Goal: Task Accomplishment & Management: Use online tool/utility

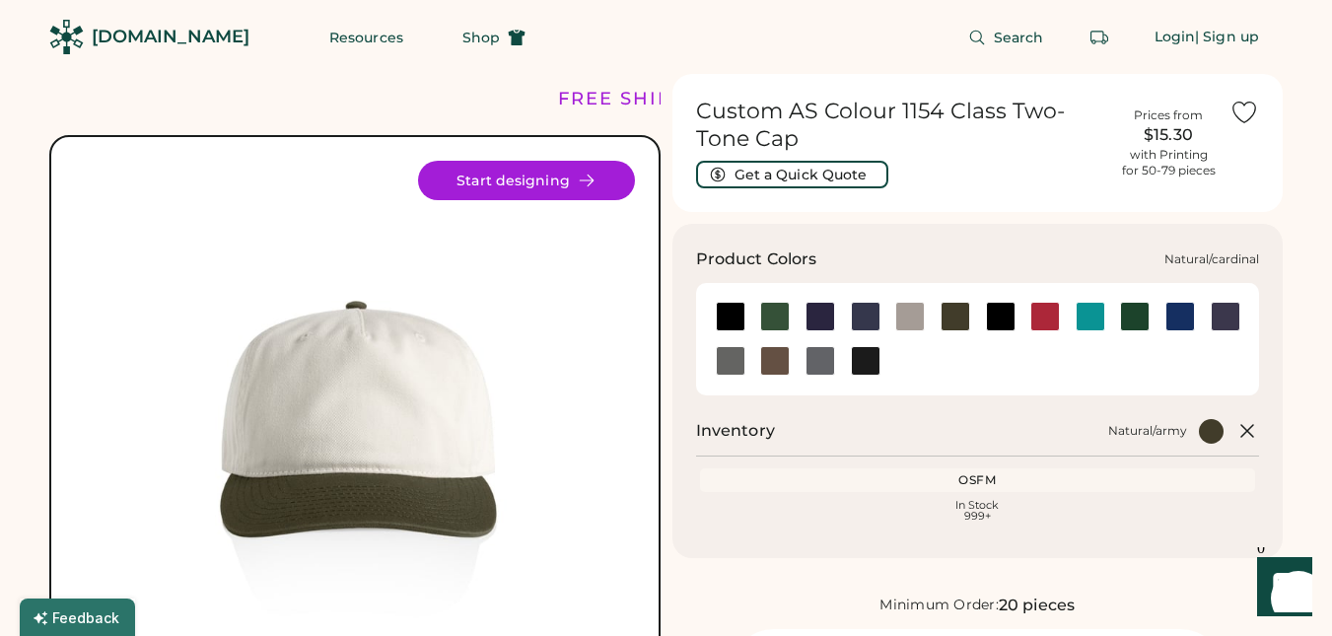
click at [1047, 312] on div at bounding box center [1045, 317] width 30 height 30
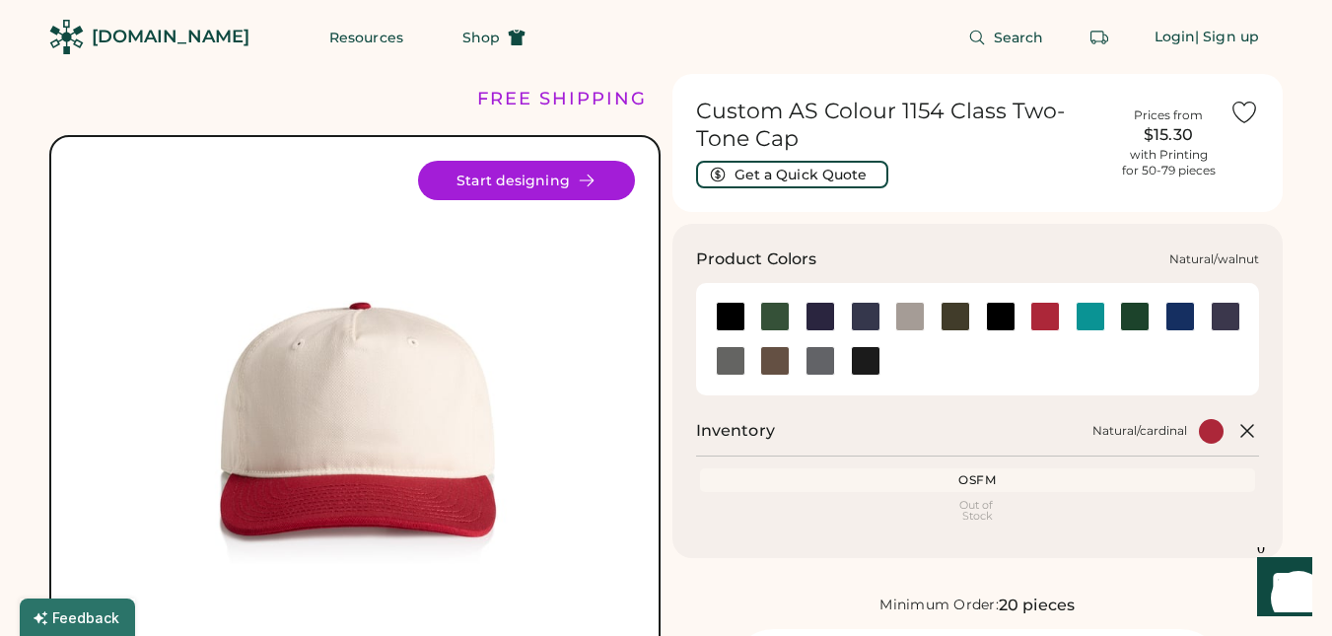
click at [777, 363] on div at bounding box center [775, 361] width 30 height 30
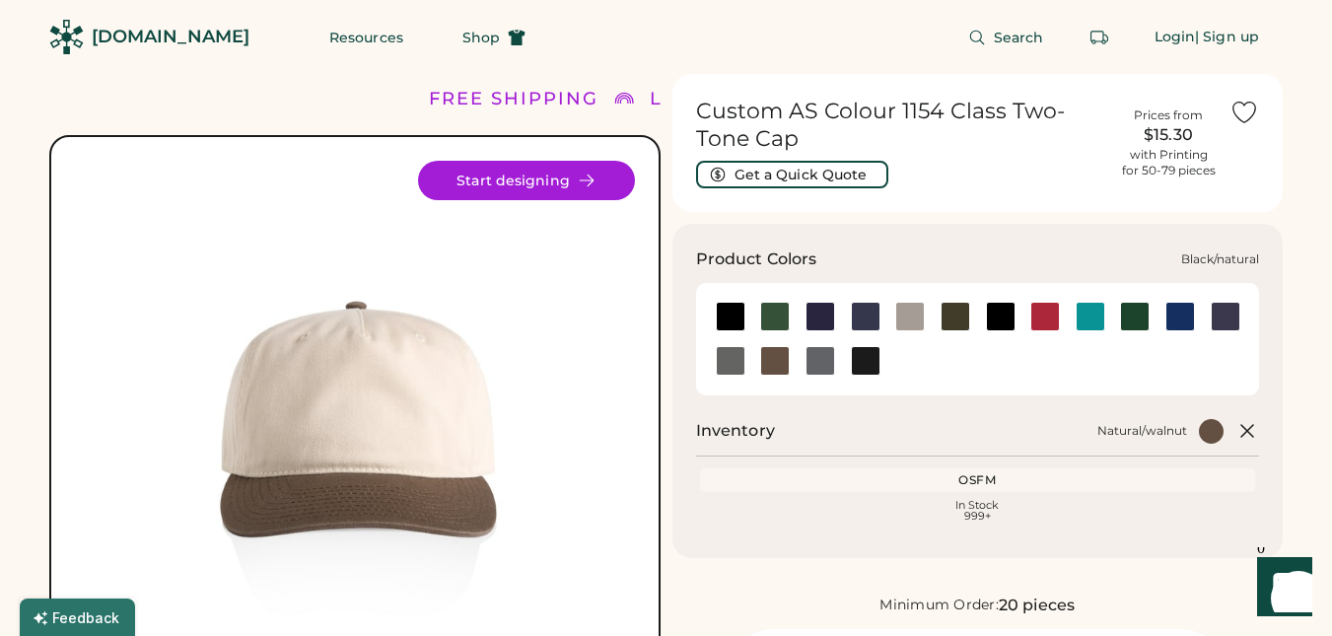
click at [727, 317] on div at bounding box center [731, 317] width 30 height 30
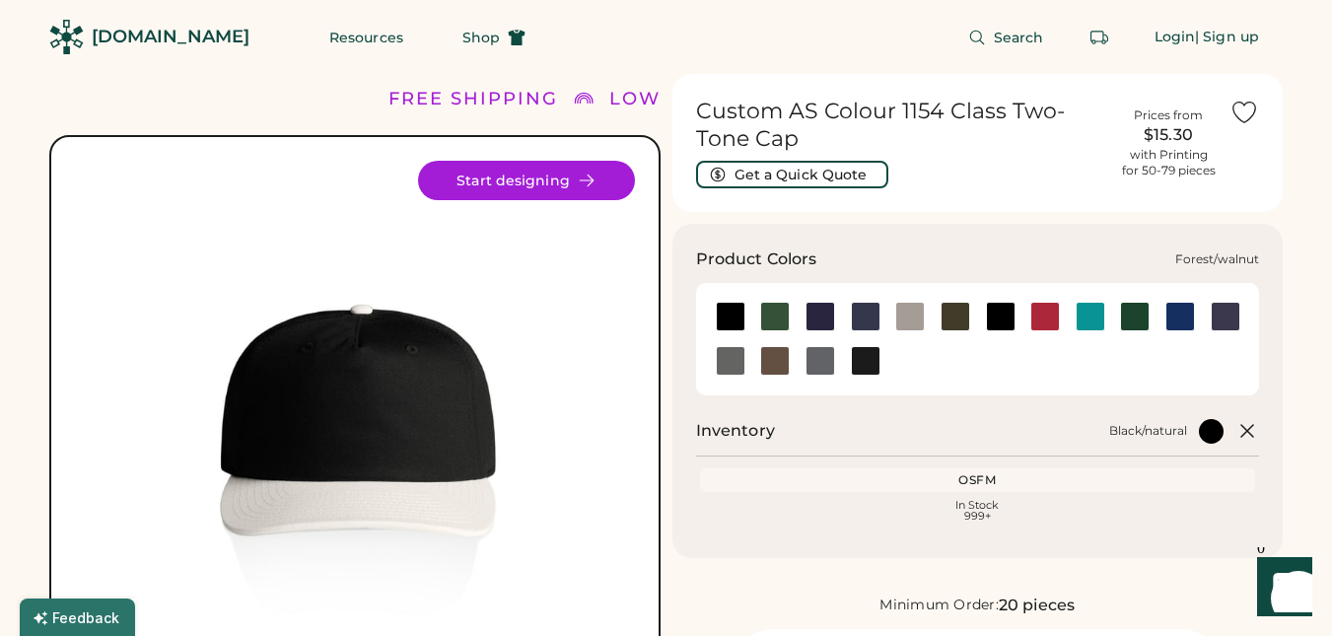
click at [774, 317] on div at bounding box center [775, 317] width 30 height 30
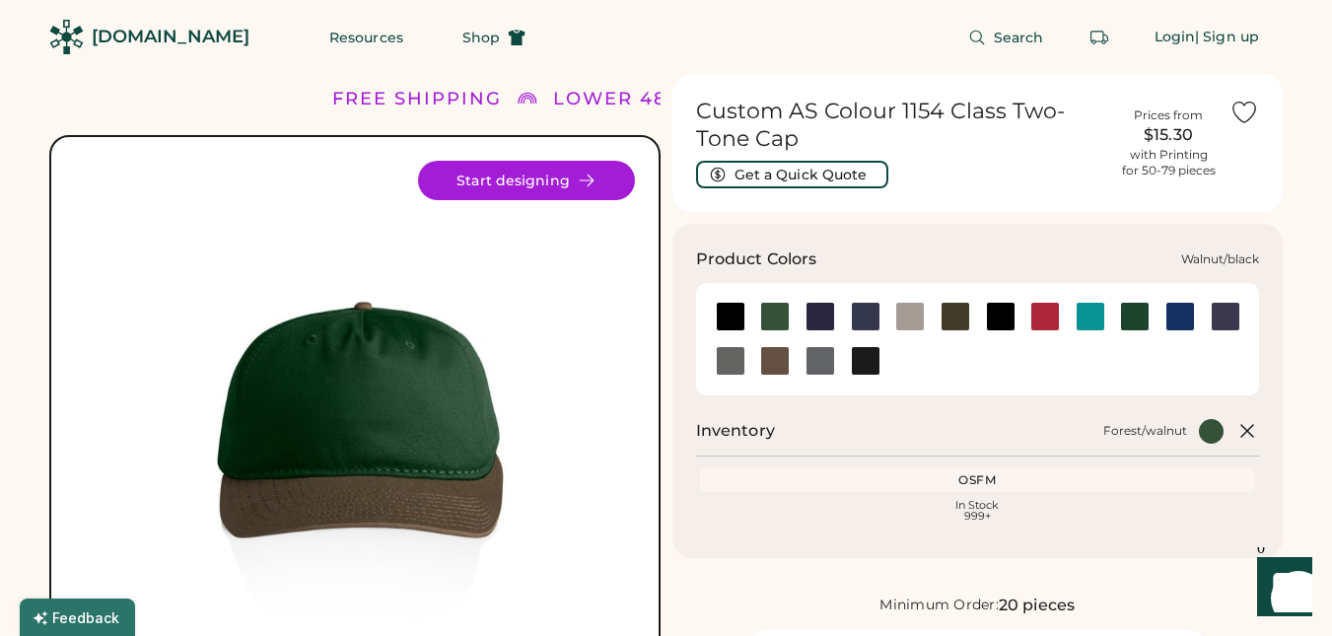
click at [870, 358] on div at bounding box center [866, 361] width 30 height 30
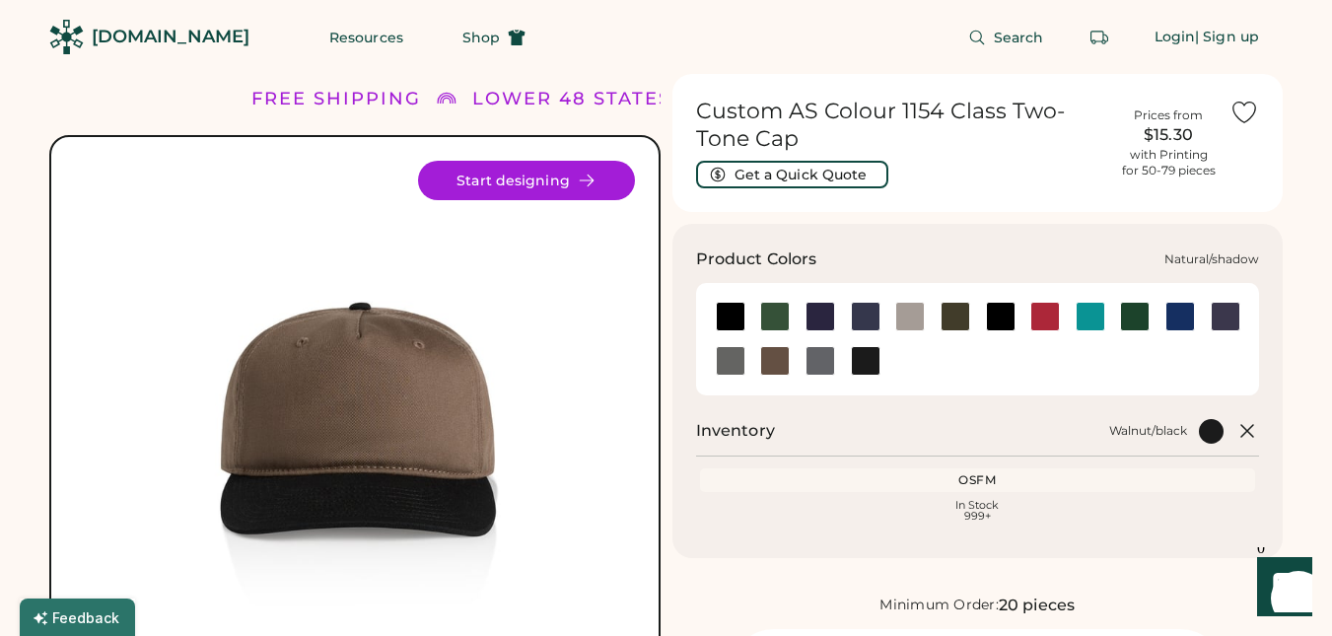
click at [727, 368] on div at bounding box center [731, 361] width 30 height 30
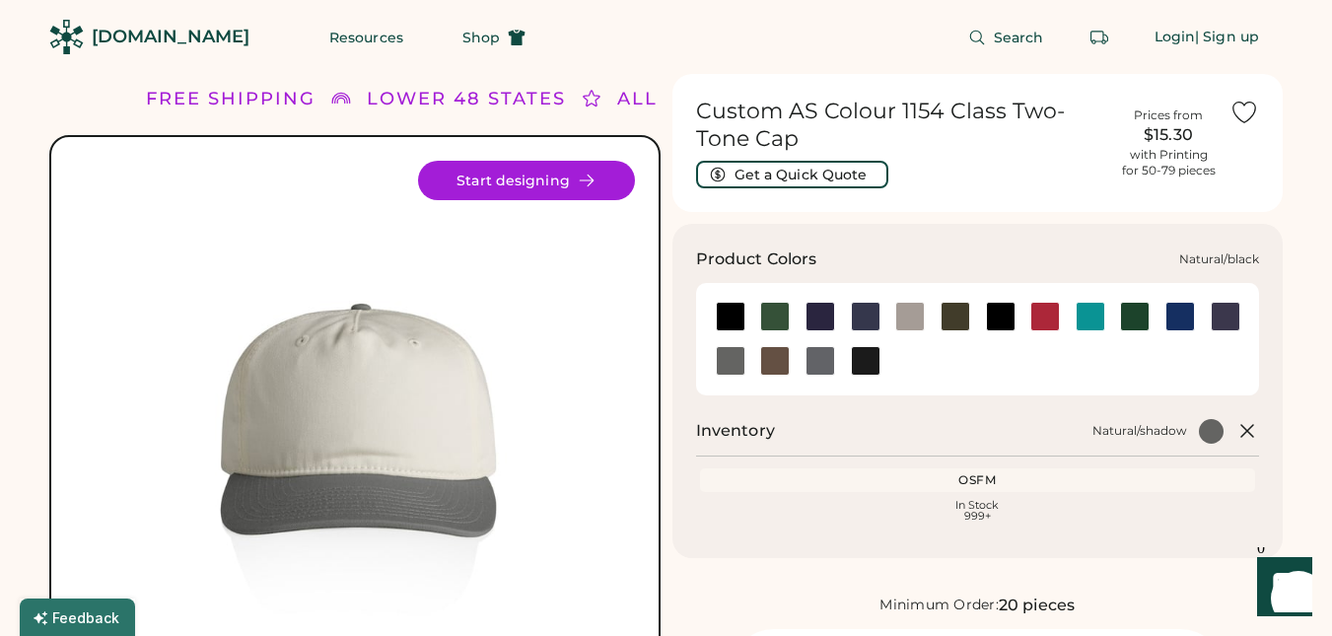
click at [988, 312] on div at bounding box center [1001, 317] width 30 height 30
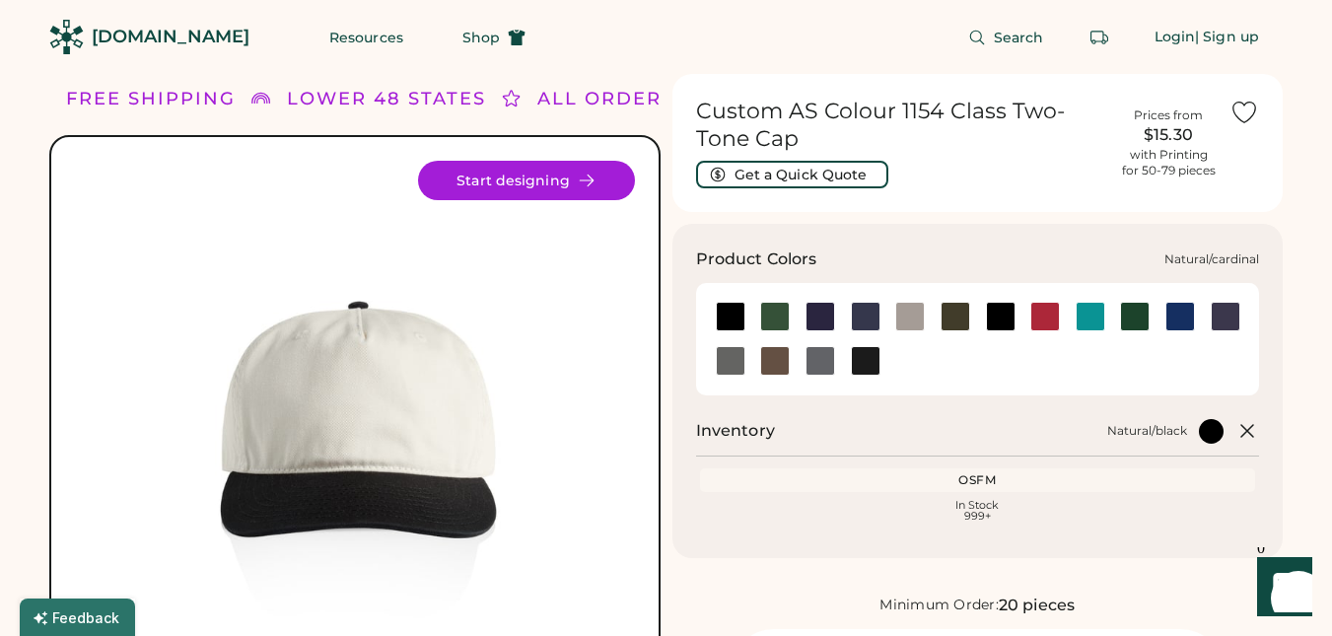
click at [1042, 310] on div at bounding box center [1045, 317] width 30 height 30
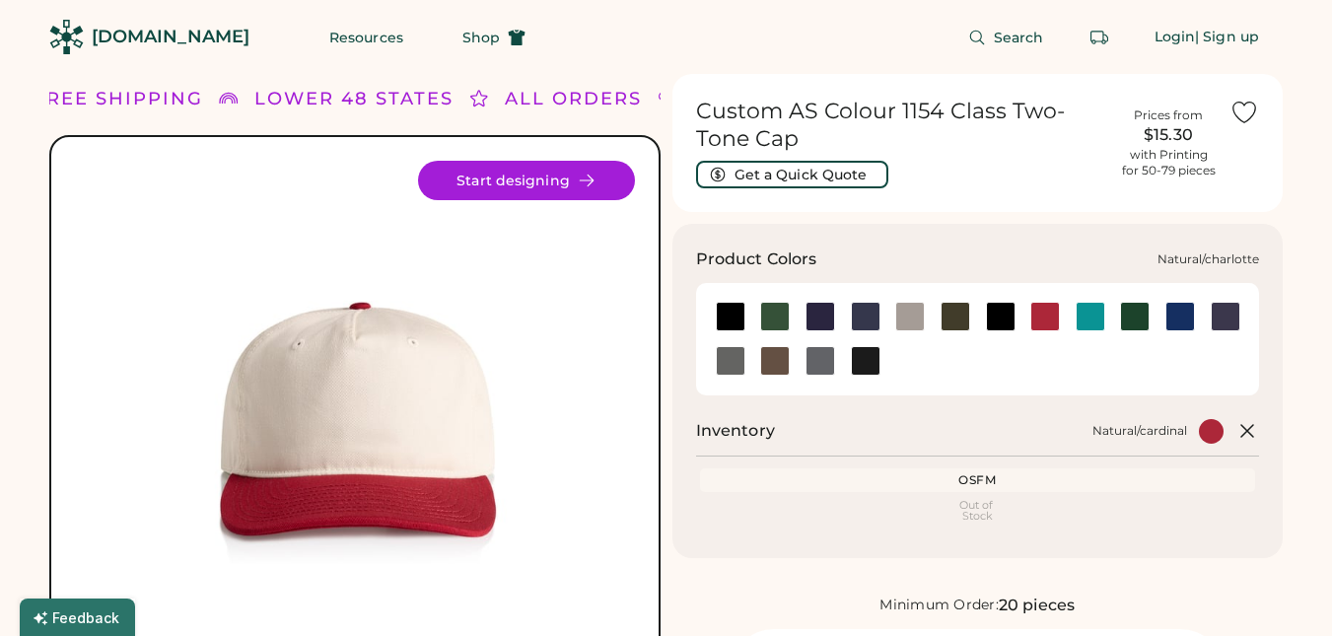
click at [1079, 318] on div at bounding box center [1090, 317] width 30 height 30
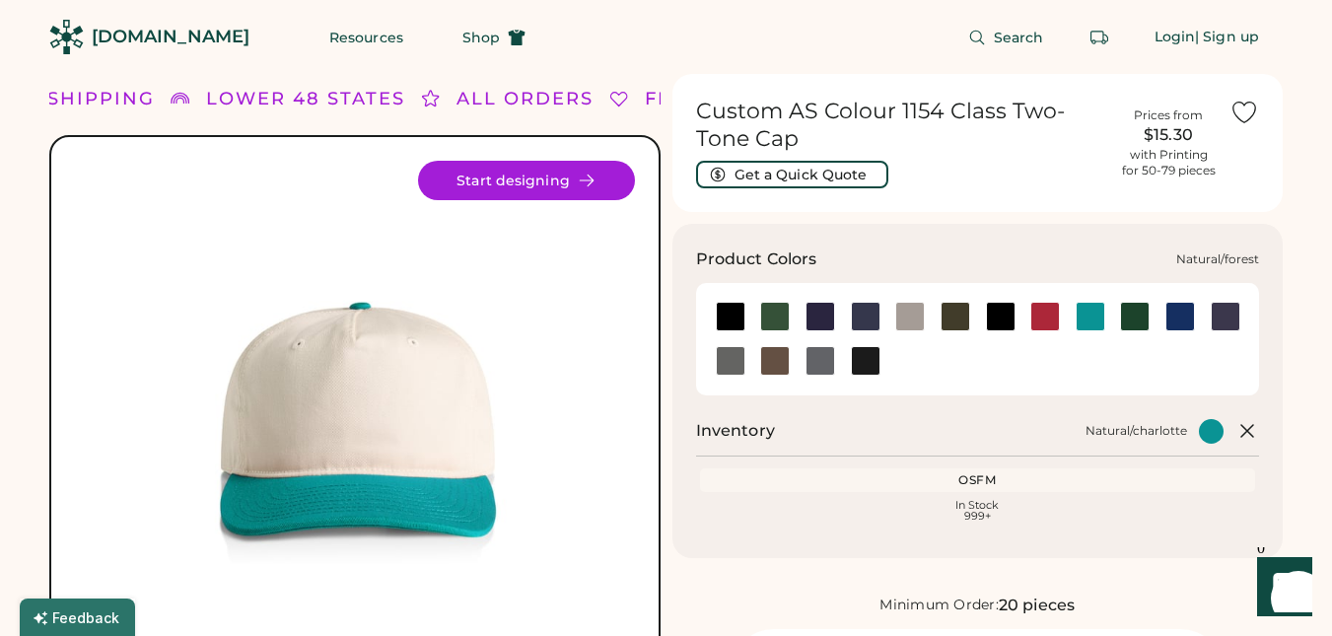
click at [1124, 315] on div at bounding box center [1135, 317] width 30 height 30
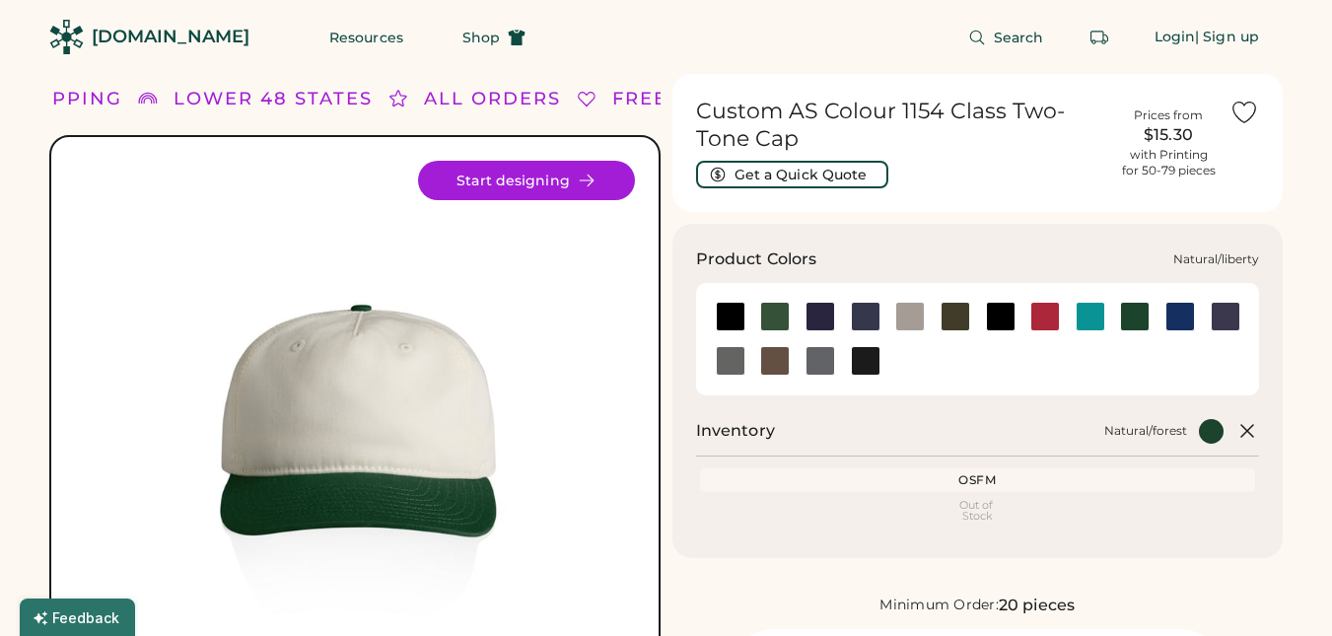
click at [1169, 324] on div at bounding box center [1180, 317] width 30 height 30
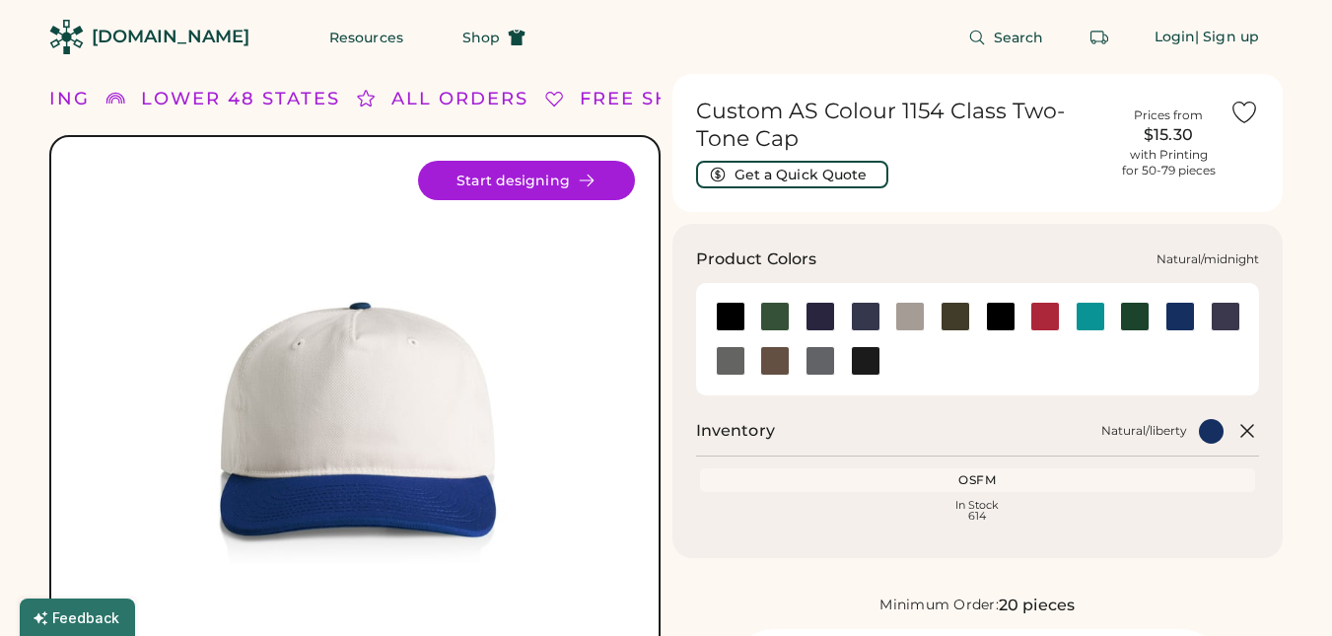
click at [1234, 313] on div at bounding box center [1225, 317] width 30 height 30
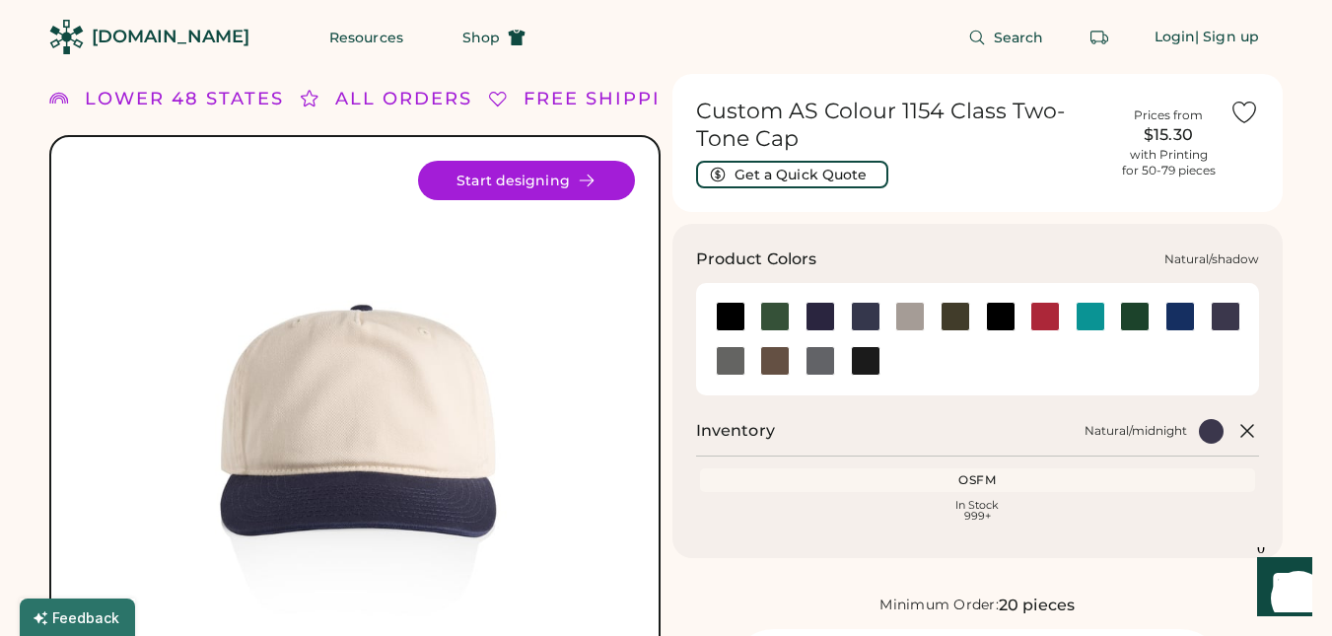
click at [727, 359] on div at bounding box center [731, 361] width 30 height 30
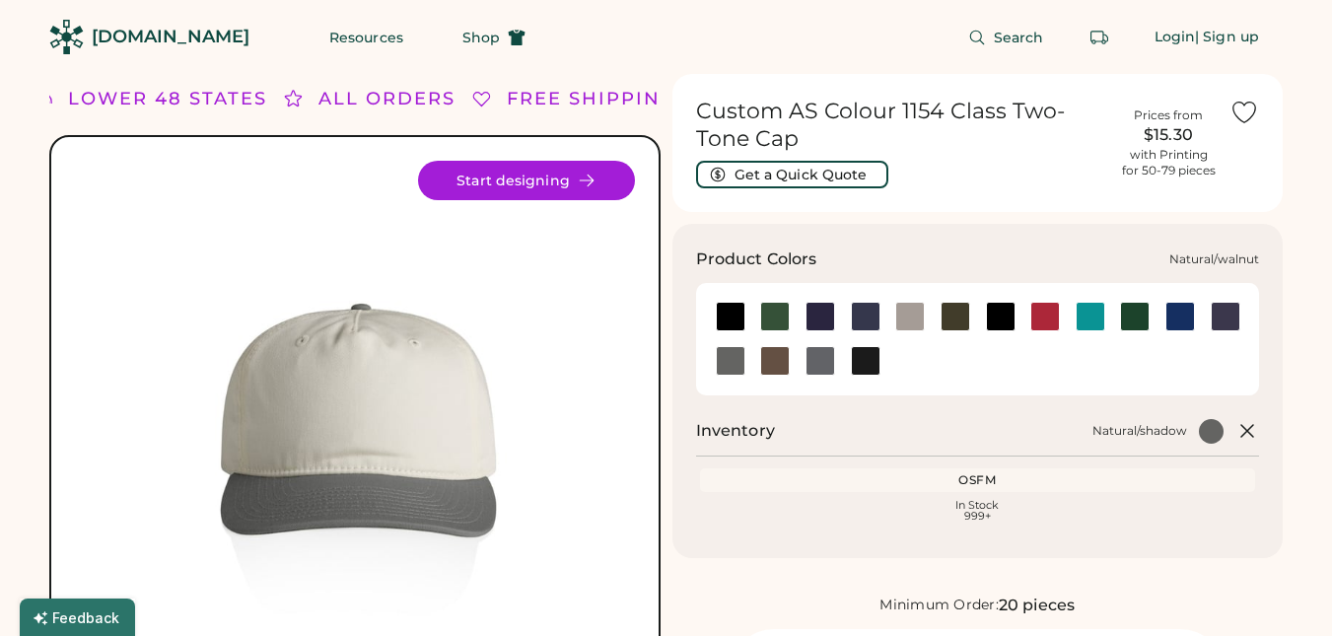
click at [767, 365] on div at bounding box center [775, 361] width 30 height 30
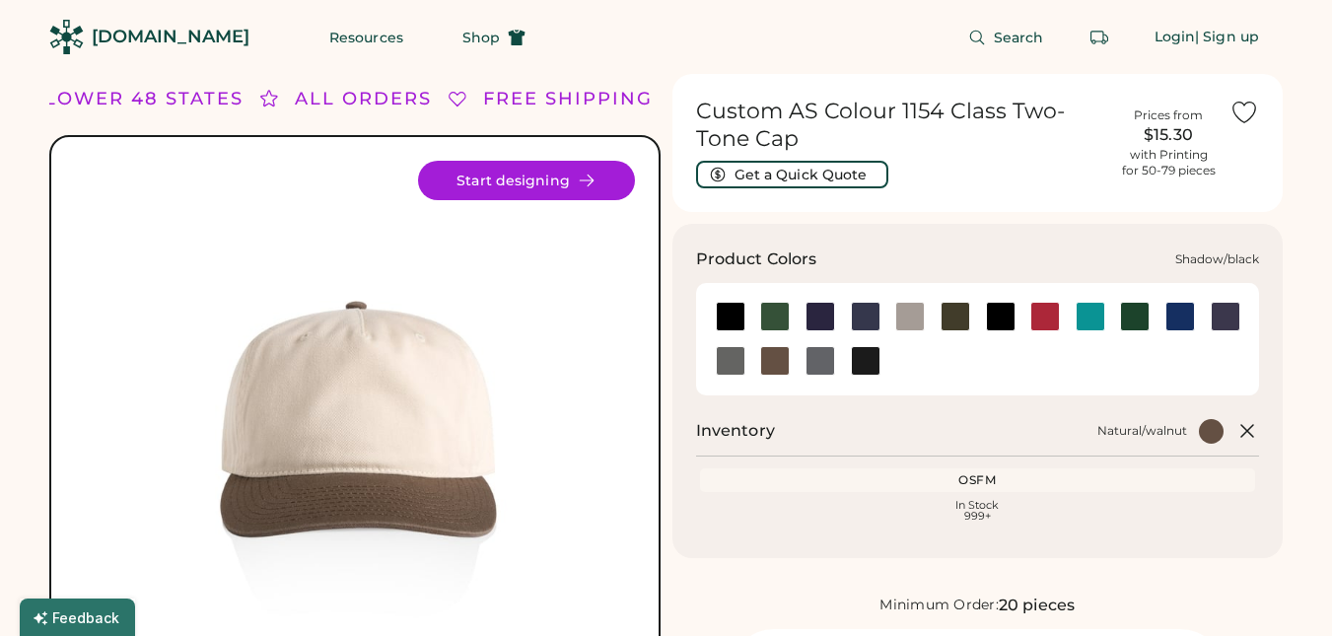
click at [826, 358] on div at bounding box center [820, 361] width 30 height 30
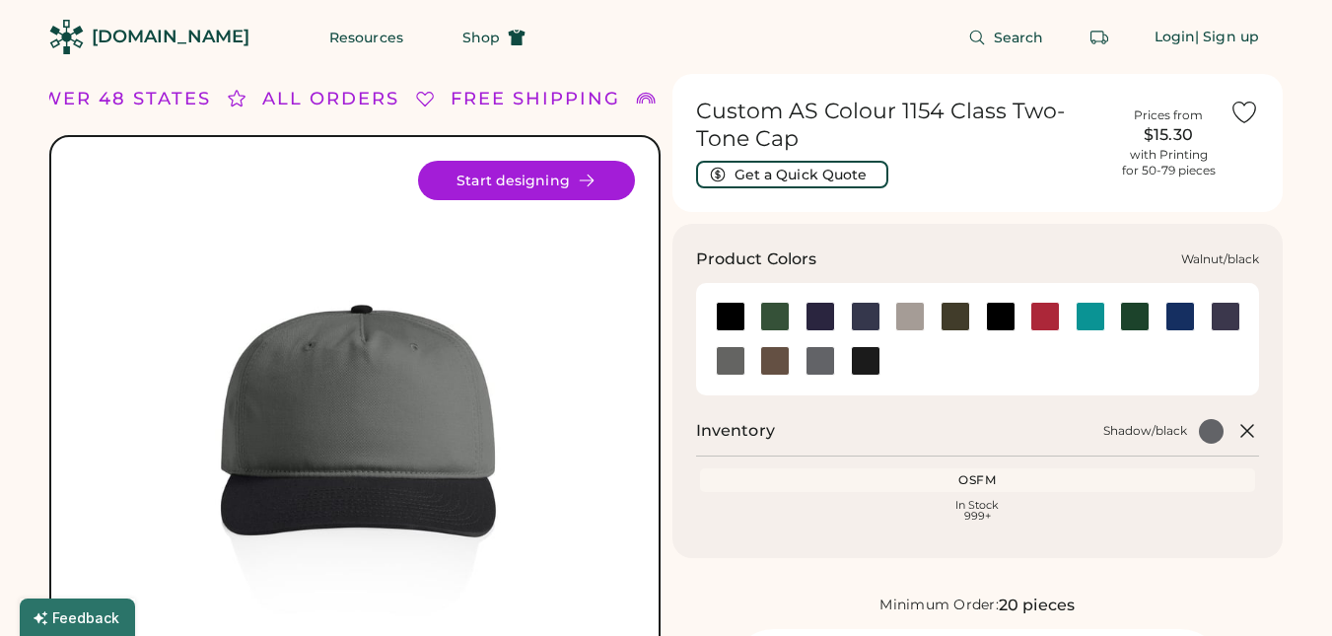
click at [871, 357] on div at bounding box center [866, 361] width 30 height 30
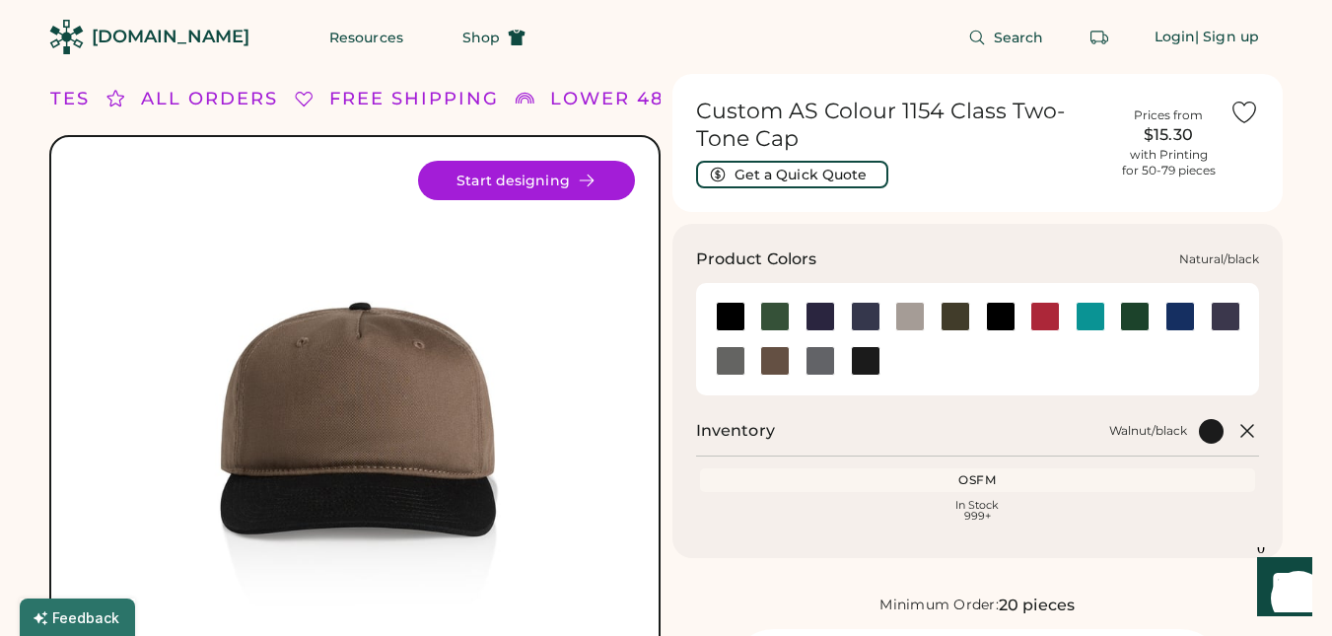
click at [994, 308] on div at bounding box center [1001, 317] width 30 height 30
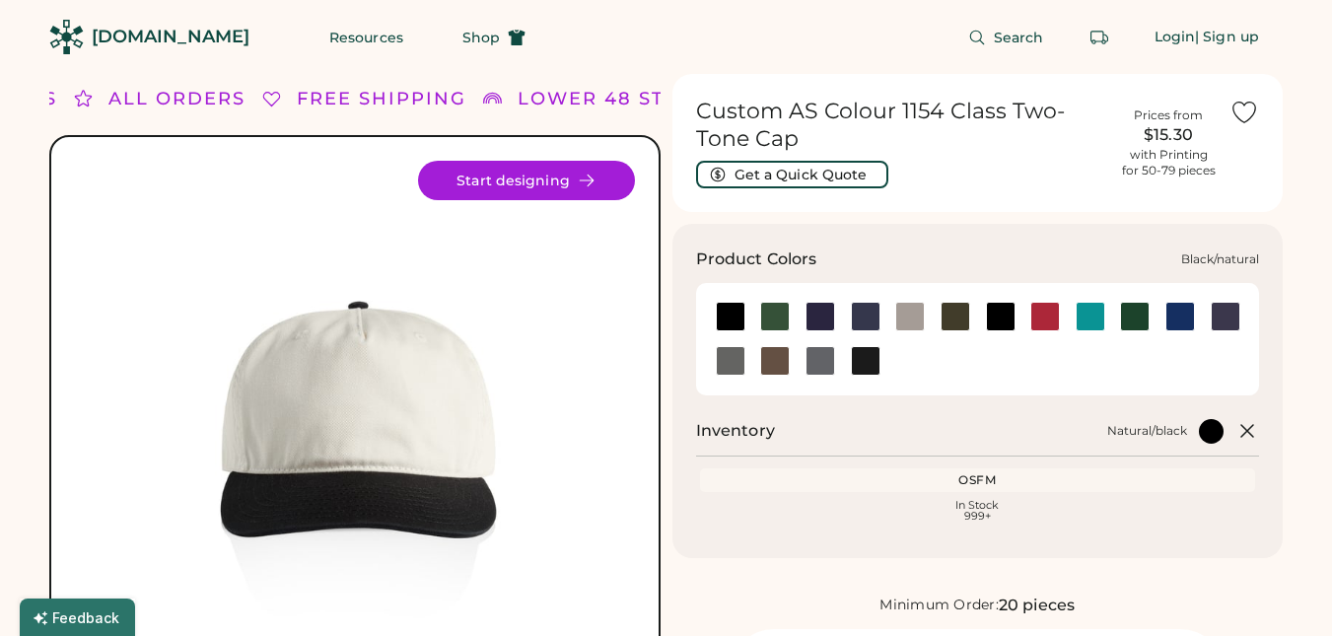
click at [723, 310] on div at bounding box center [731, 317] width 30 height 30
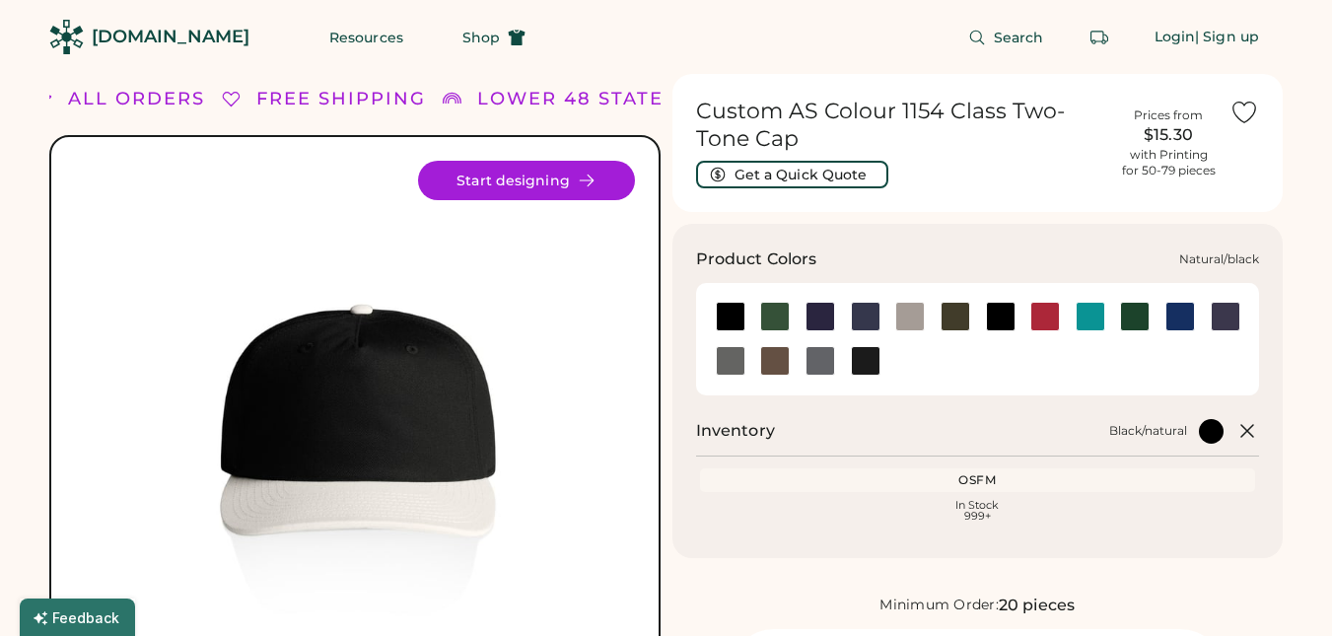
click at [987, 319] on div at bounding box center [1001, 317] width 30 height 30
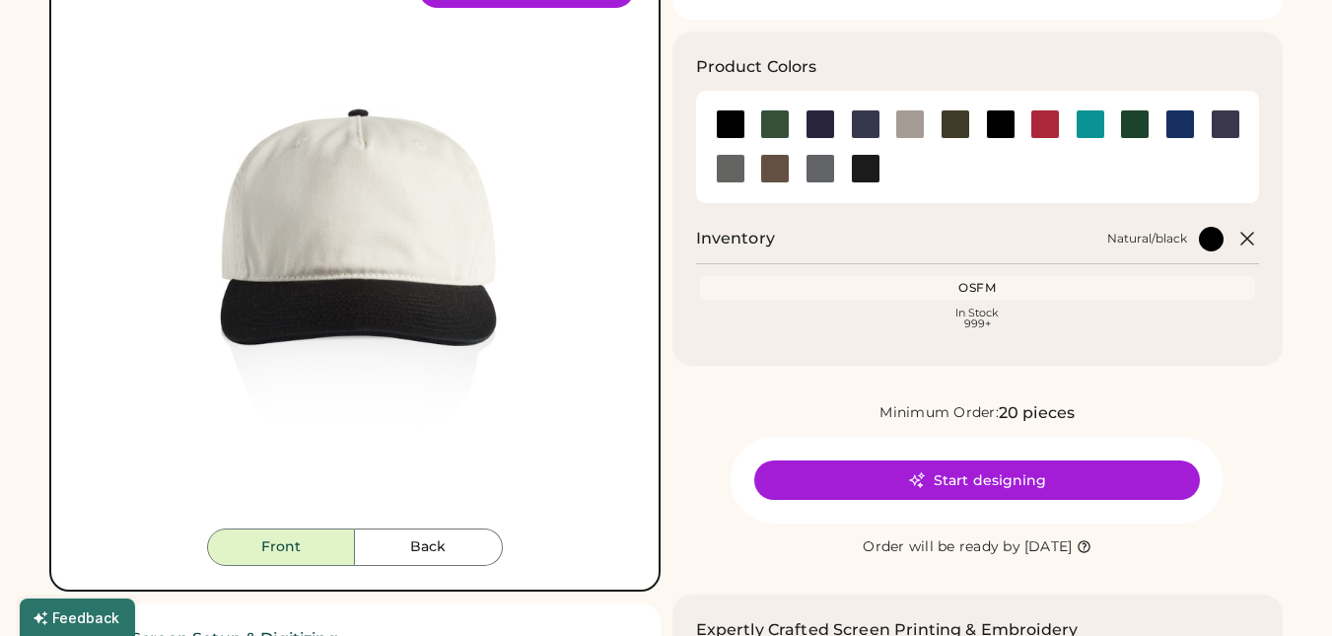
scroll to position [217, 0]
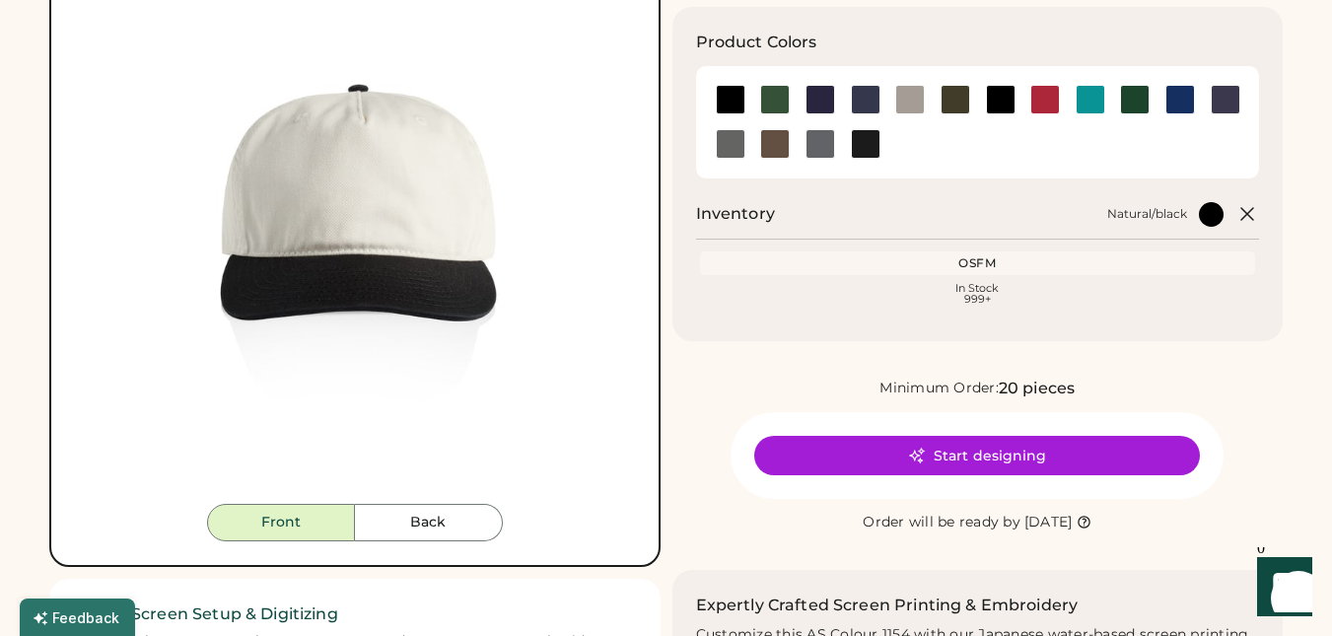
click at [1263, 361] on div "Custom AS Colour 1154 Class Two-Tone Cap Get a Quick Quote Prices from $15.30 w…" at bounding box center [977, 466] width 611 height 1219
click at [998, 451] on button "Start designing" at bounding box center [977, 455] width 446 height 39
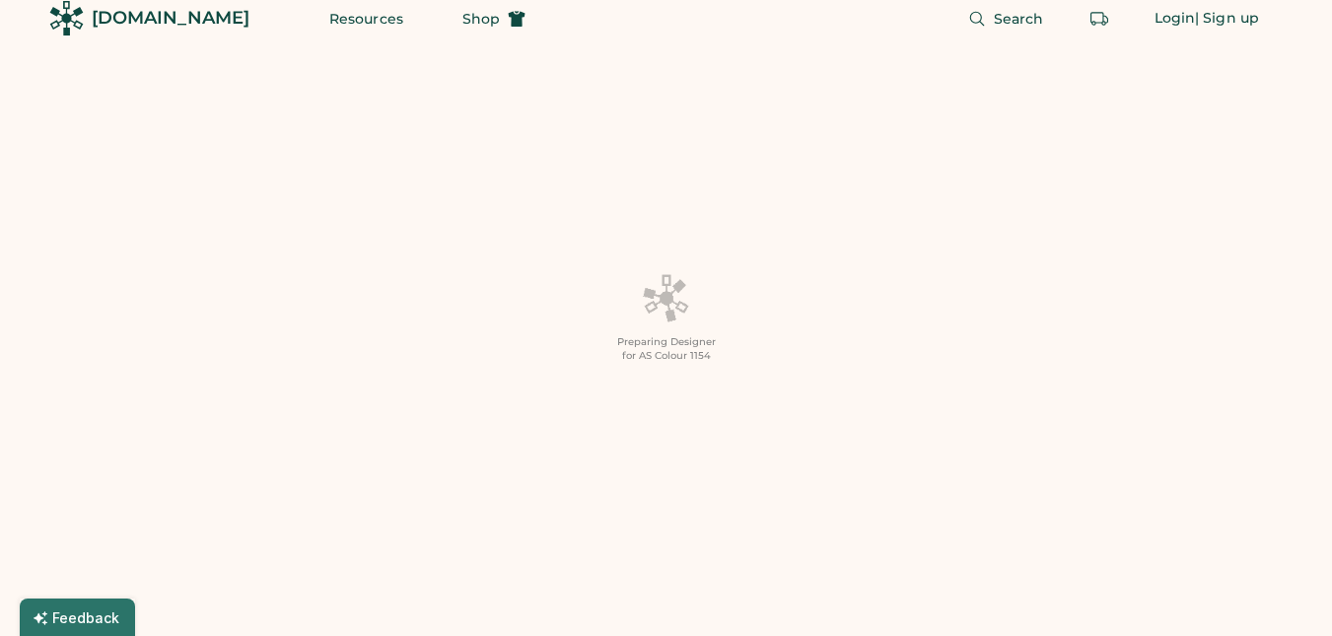
scroll to position [21, 0]
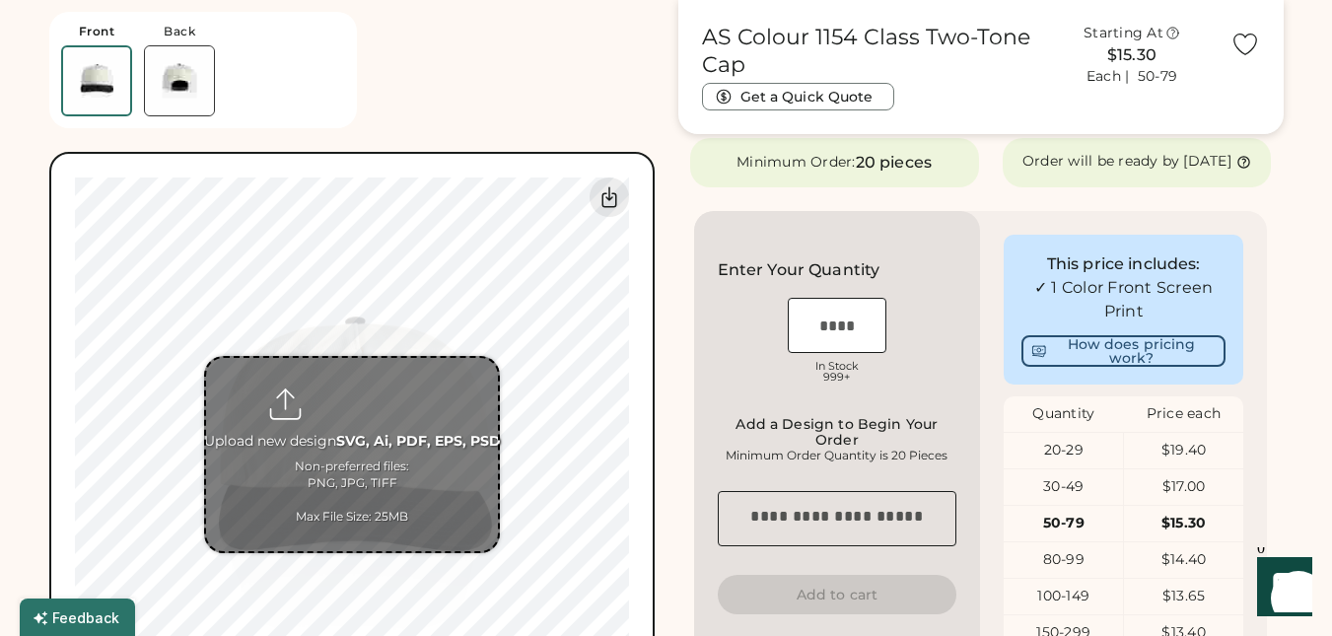
scroll to position [282, 0]
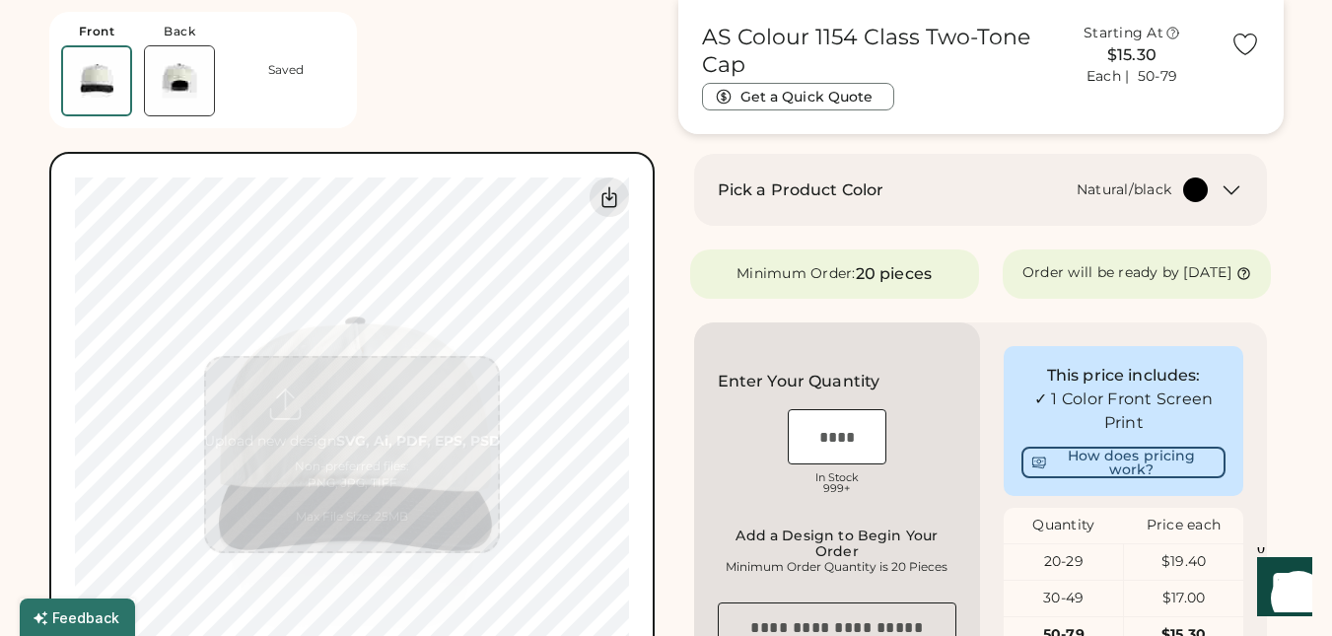
click at [205, 87] on img at bounding box center [179, 80] width 69 height 69
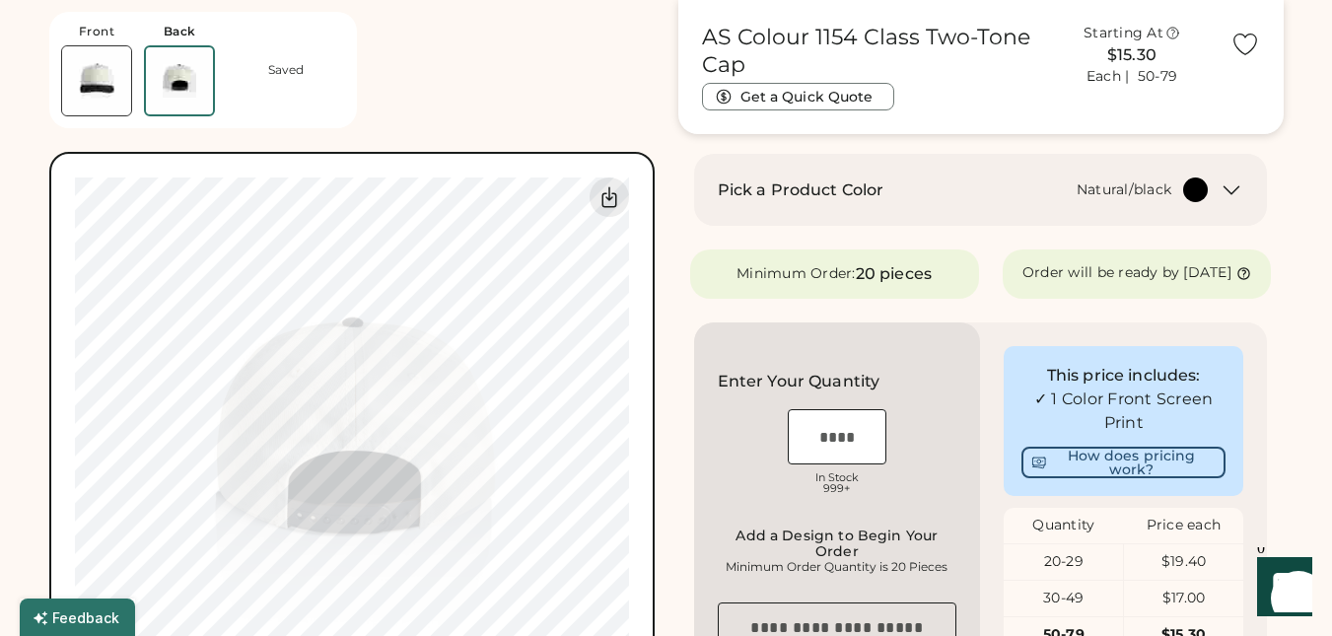
click at [111, 93] on img at bounding box center [96, 80] width 69 height 69
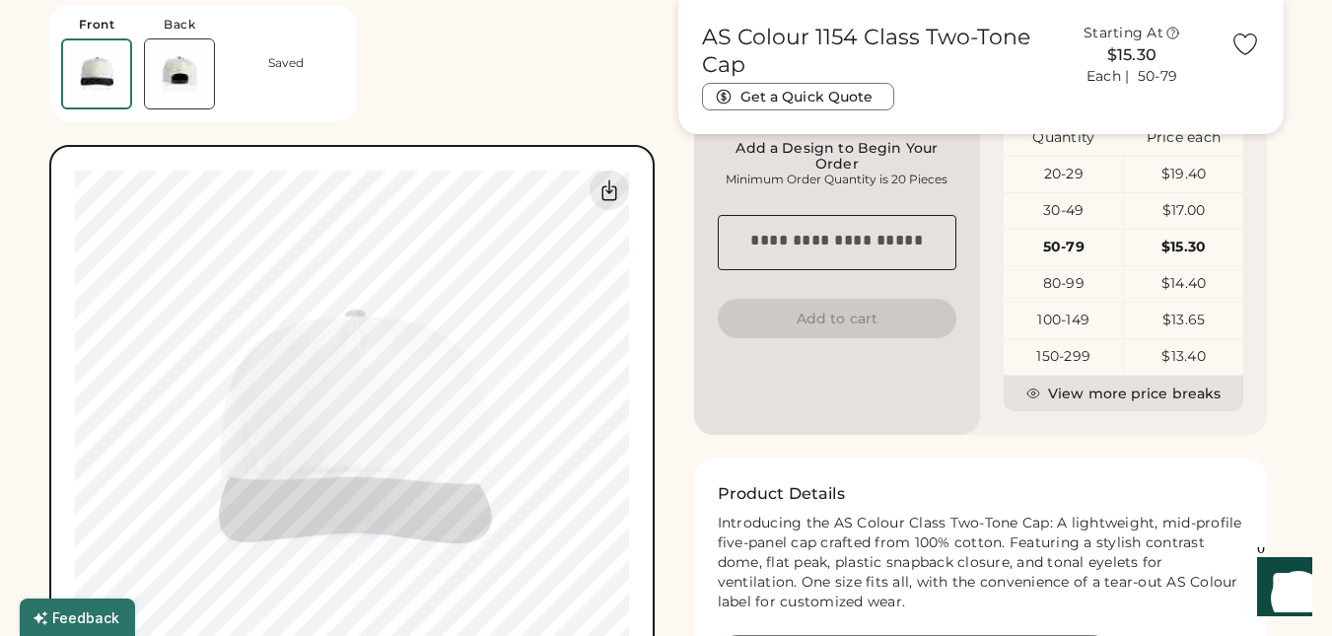
scroll to position [0, 0]
